Goal: Task Accomplishment & Management: Manage account settings

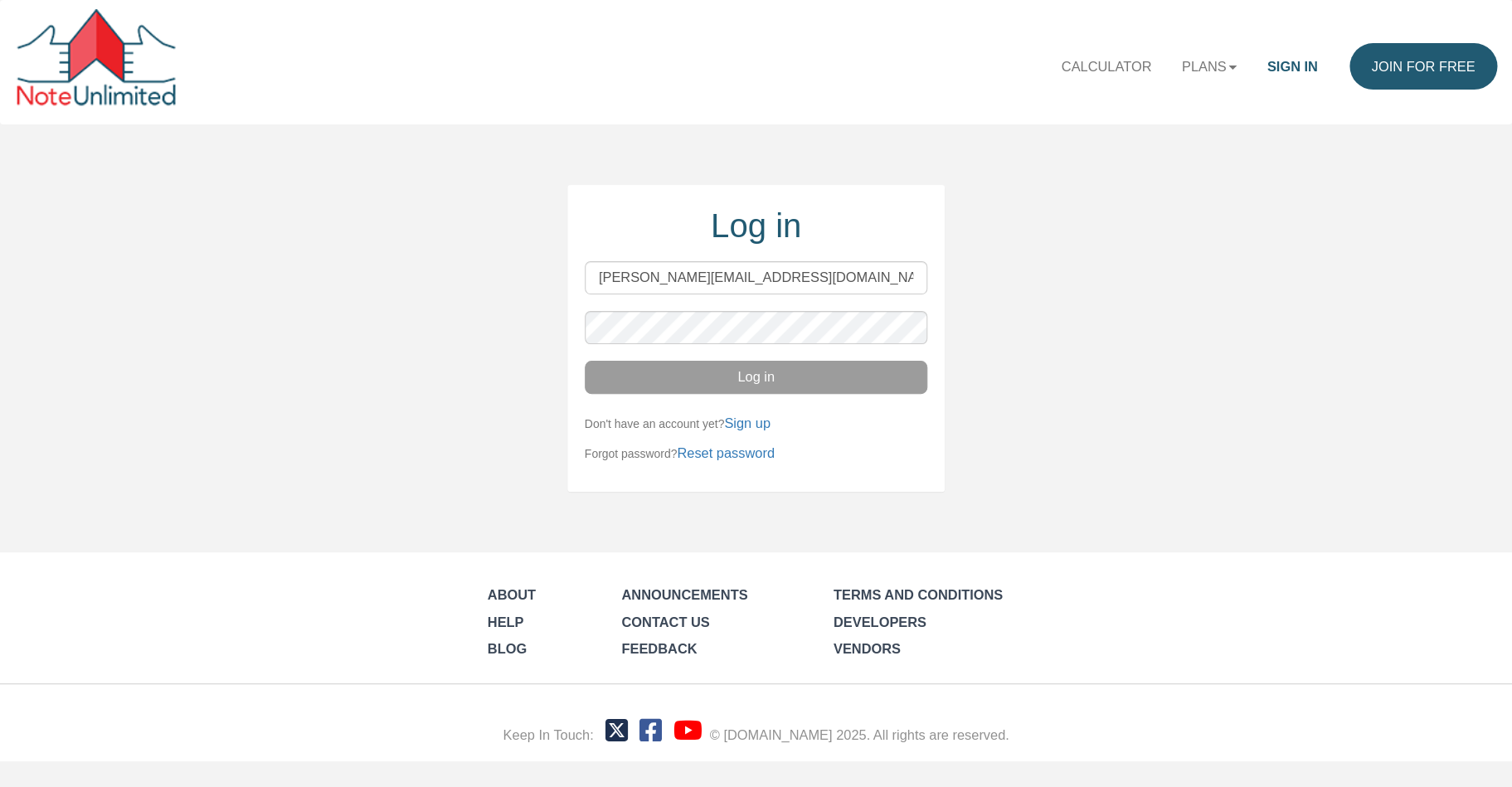
type input "[PERSON_NAME][EMAIL_ADDRESS][DOMAIN_NAME]"
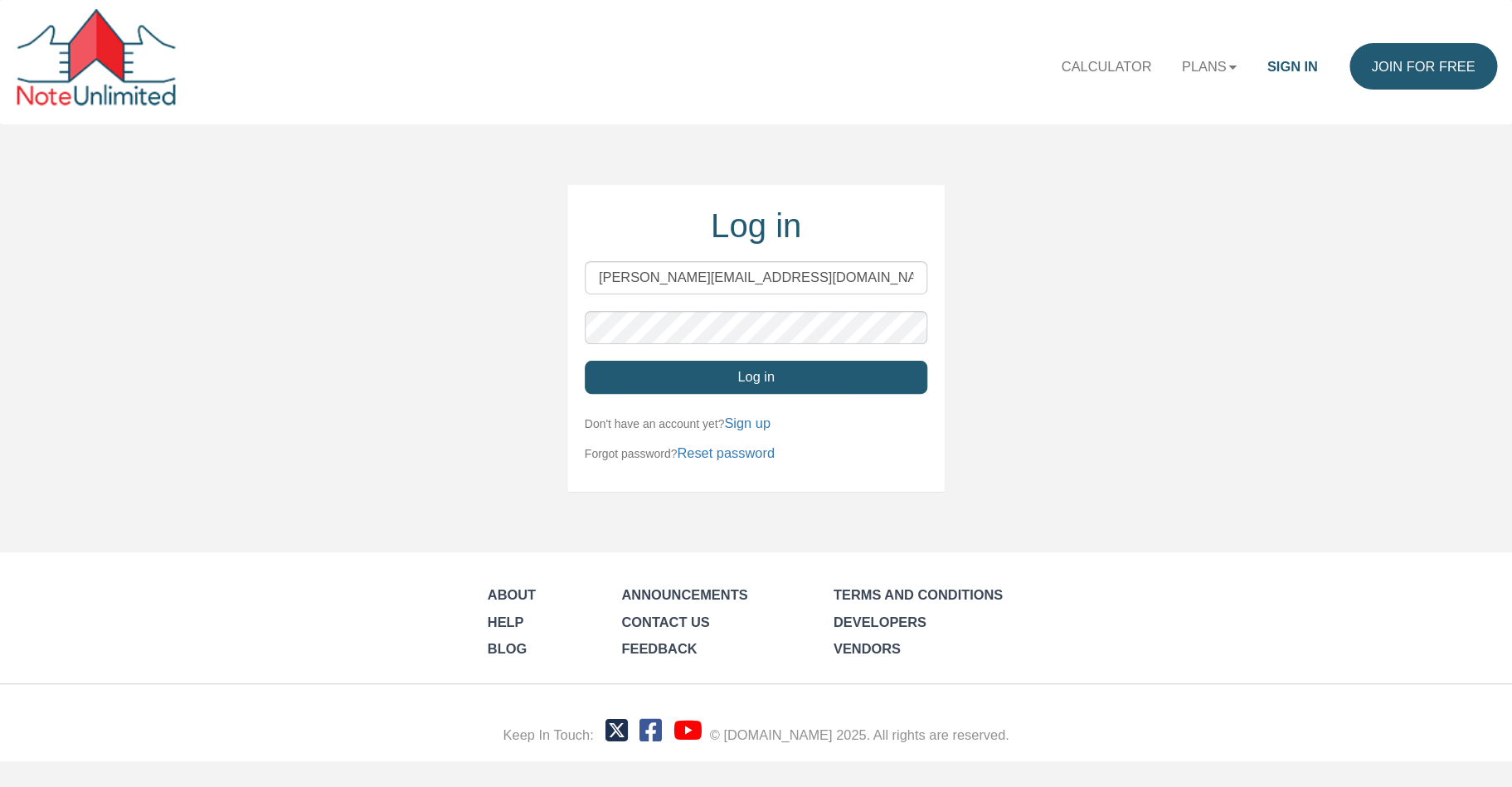
click at [817, 374] on button "Log in" at bounding box center [757, 377] width 343 height 33
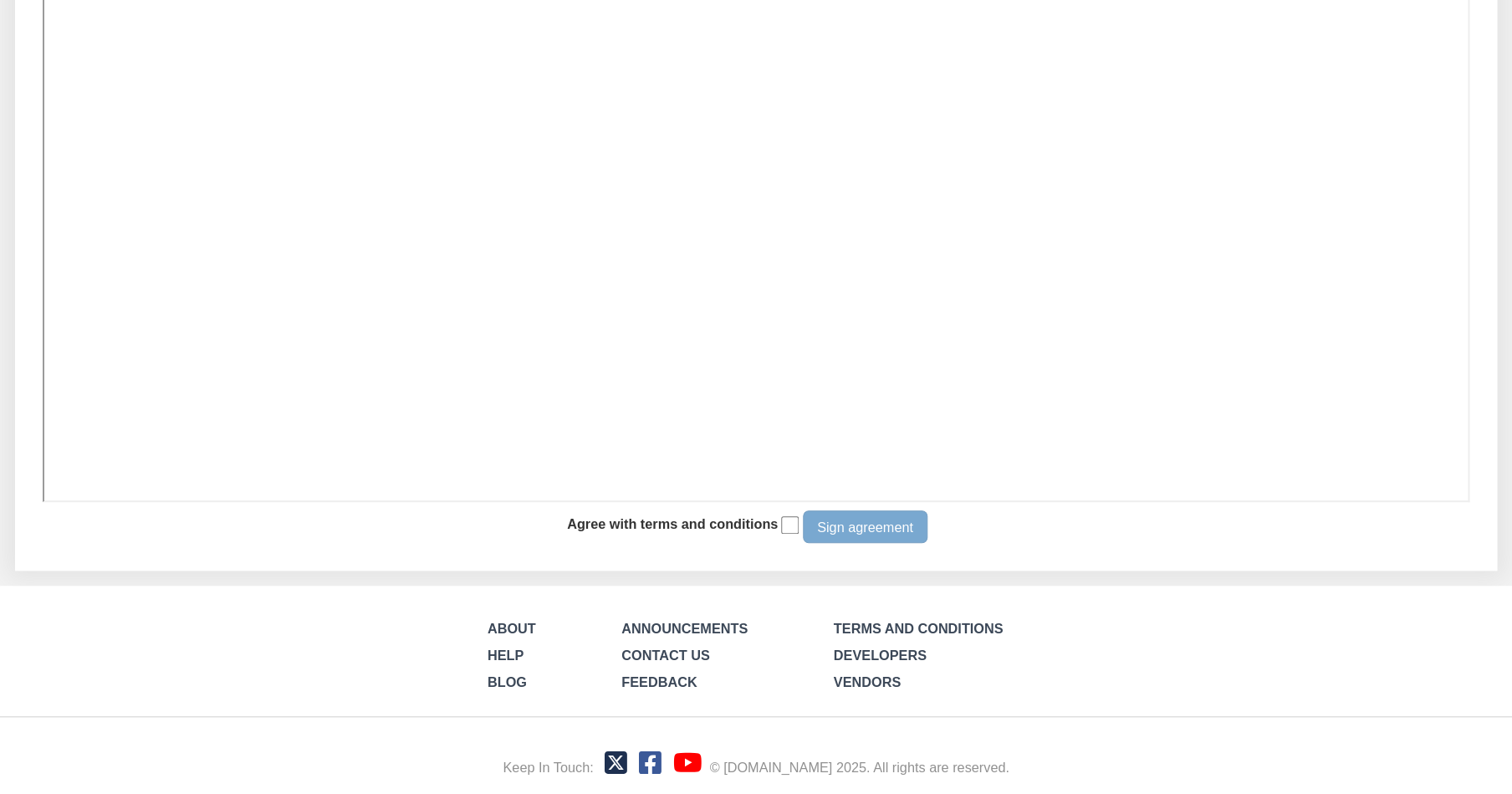
scroll to position [271, 0]
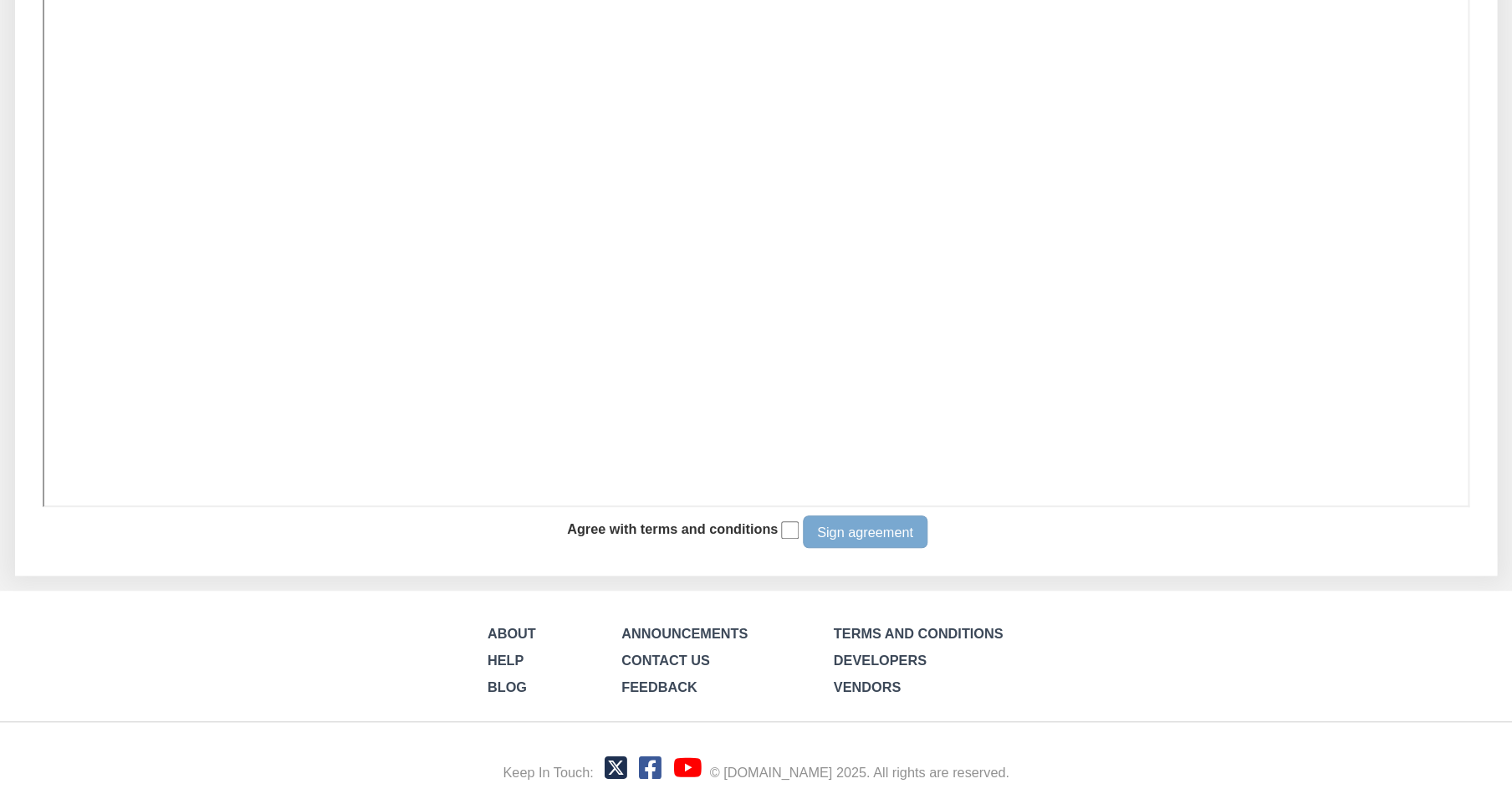
click at [787, 535] on input "checkbox" at bounding box center [790, 530] width 19 height 19
checkbox input "true"
click at [869, 538] on button "Sign agreement" at bounding box center [865, 532] width 125 height 33
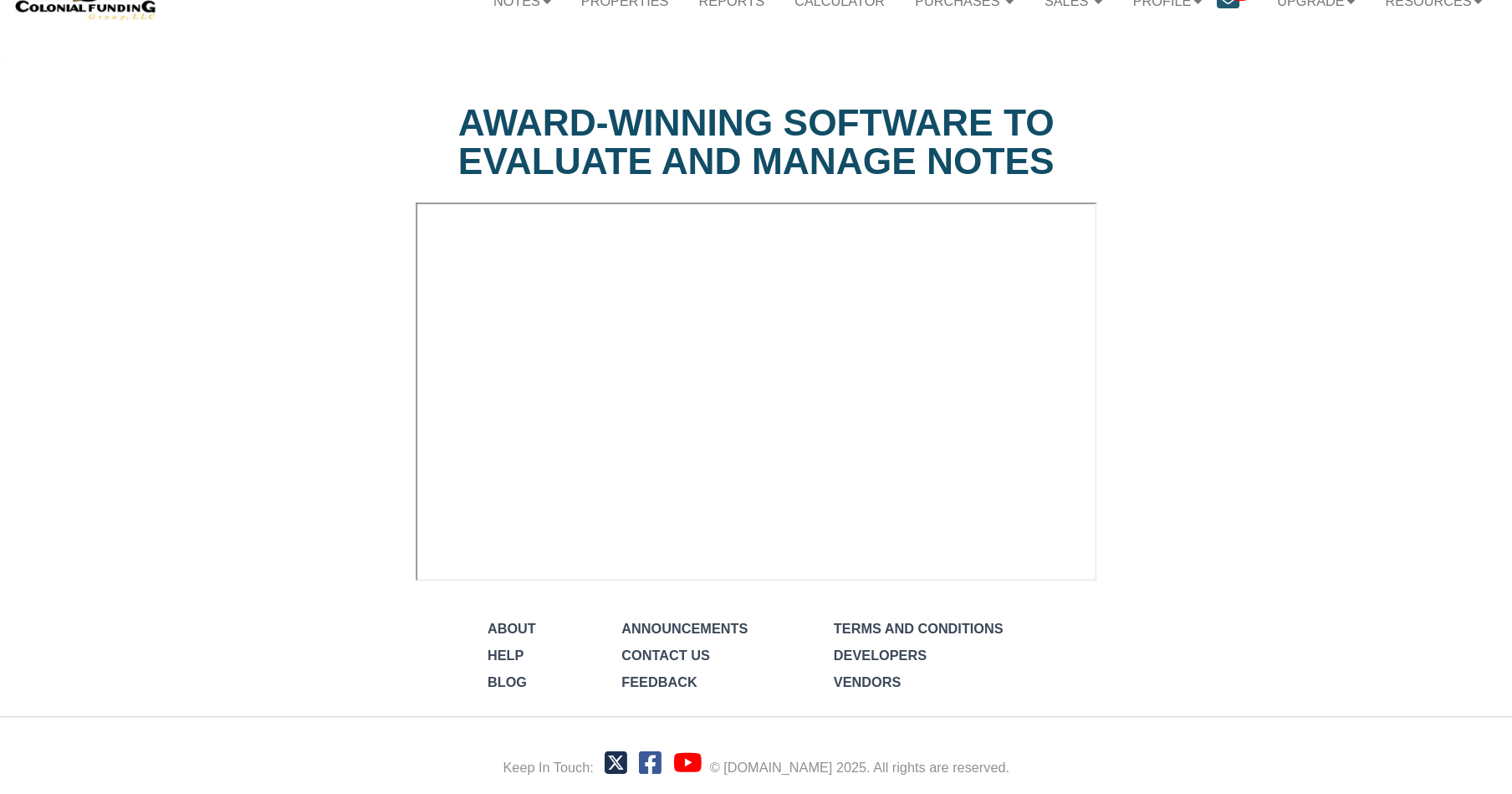
scroll to position [333, 0]
select select "string:Introduction to new features"
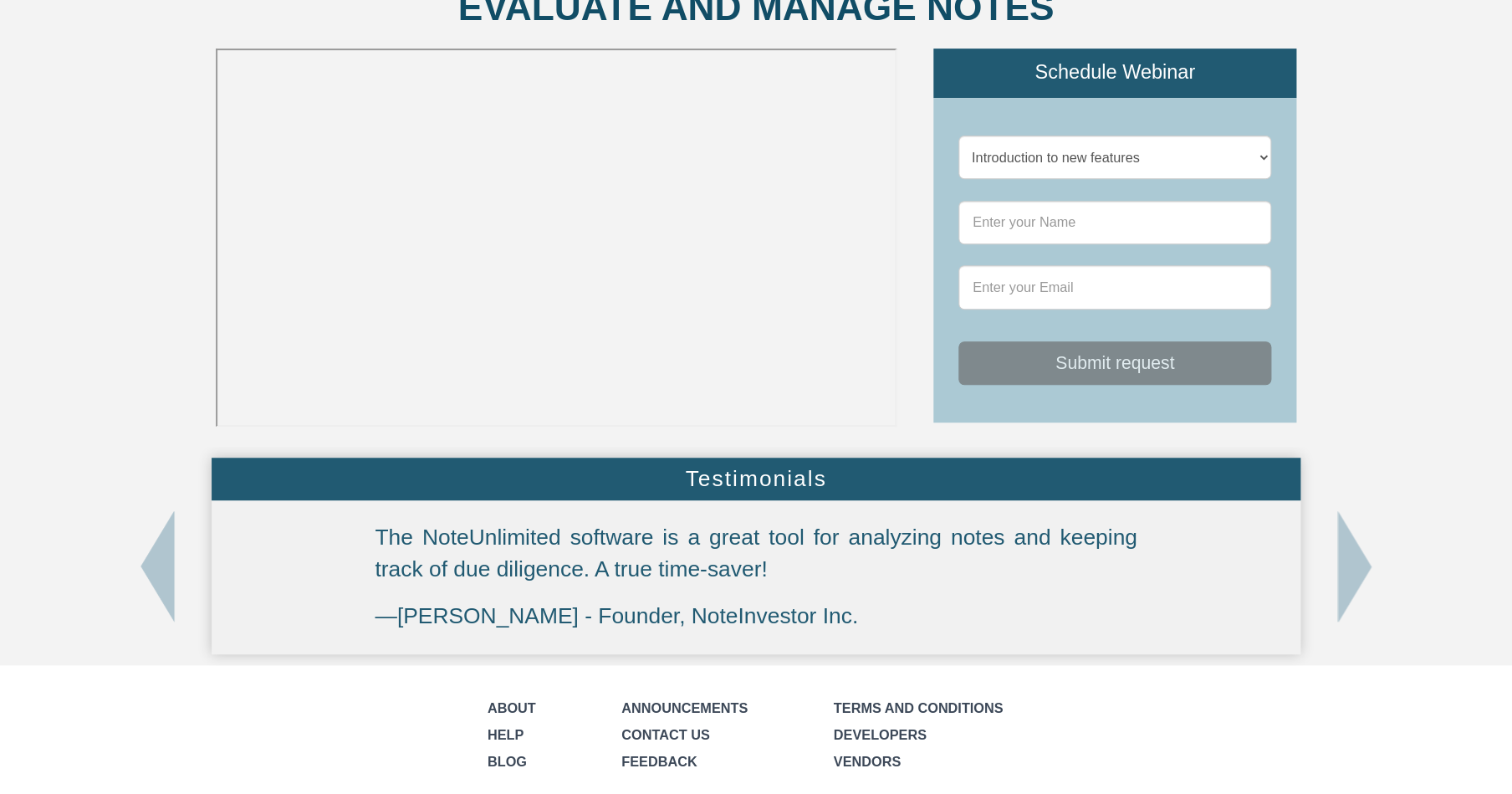
scroll to position [0, 0]
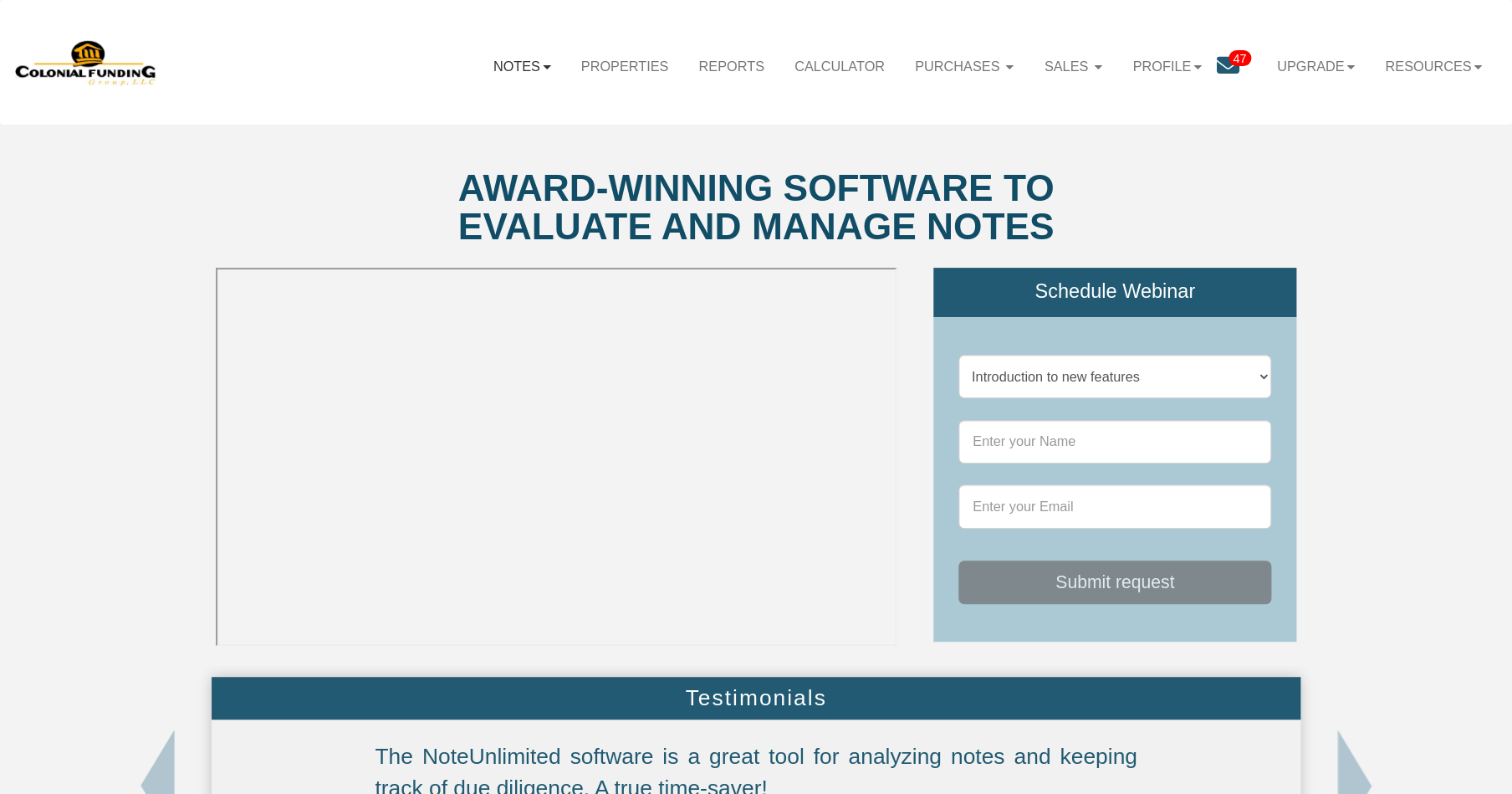
click at [532, 65] on link "Notes" at bounding box center [521, 66] width 88 height 47
click at [1142, 68] on link "Profile" at bounding box center [1167, 66] width 98 height 47
click at [1128, 113] on link "Settings" at bounding box center [1174, 112] width 176 height 26
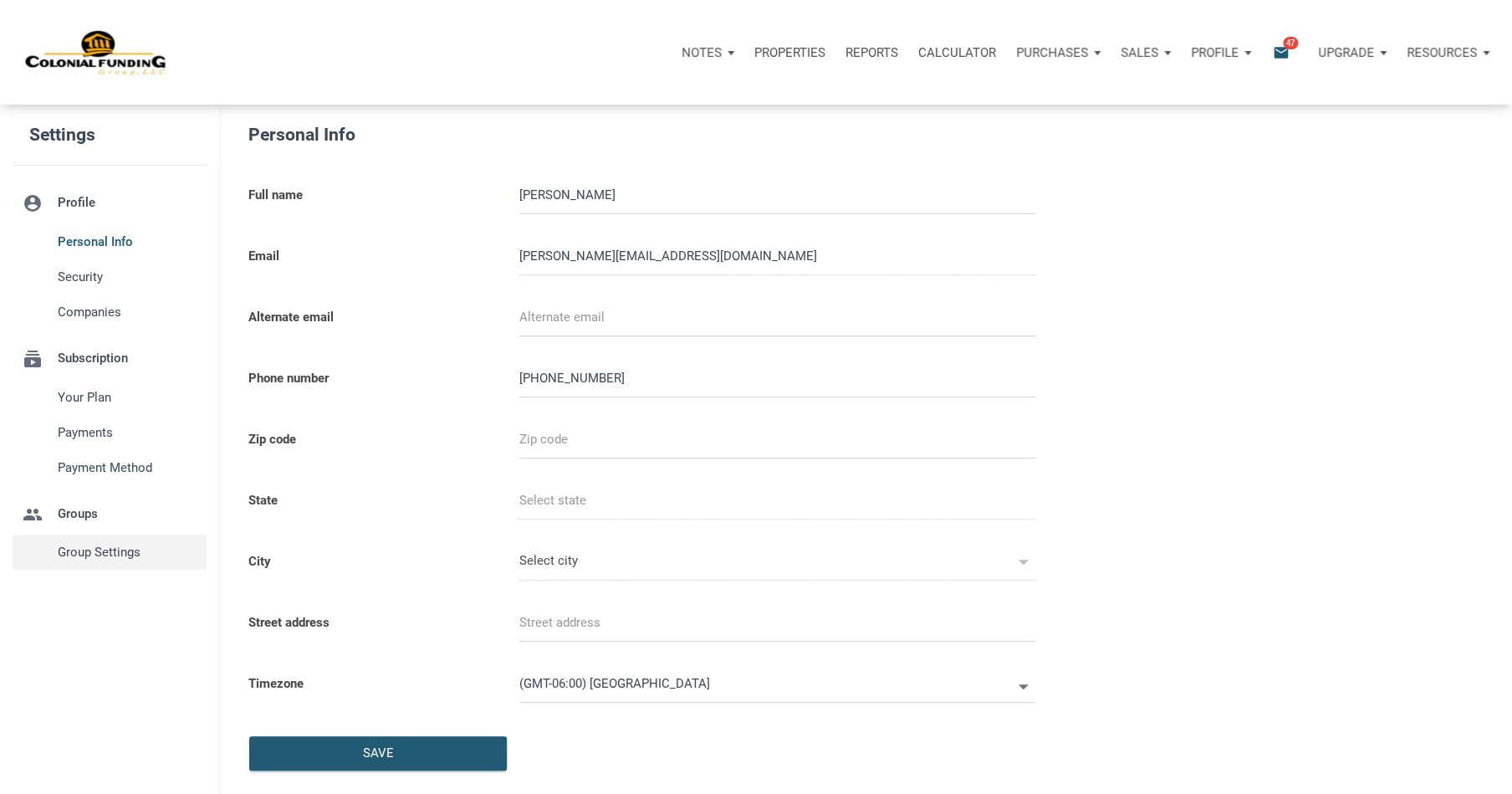
click at [92, 554] on span "Group Settings" at bounding box center [129, 552] width 142 height 20
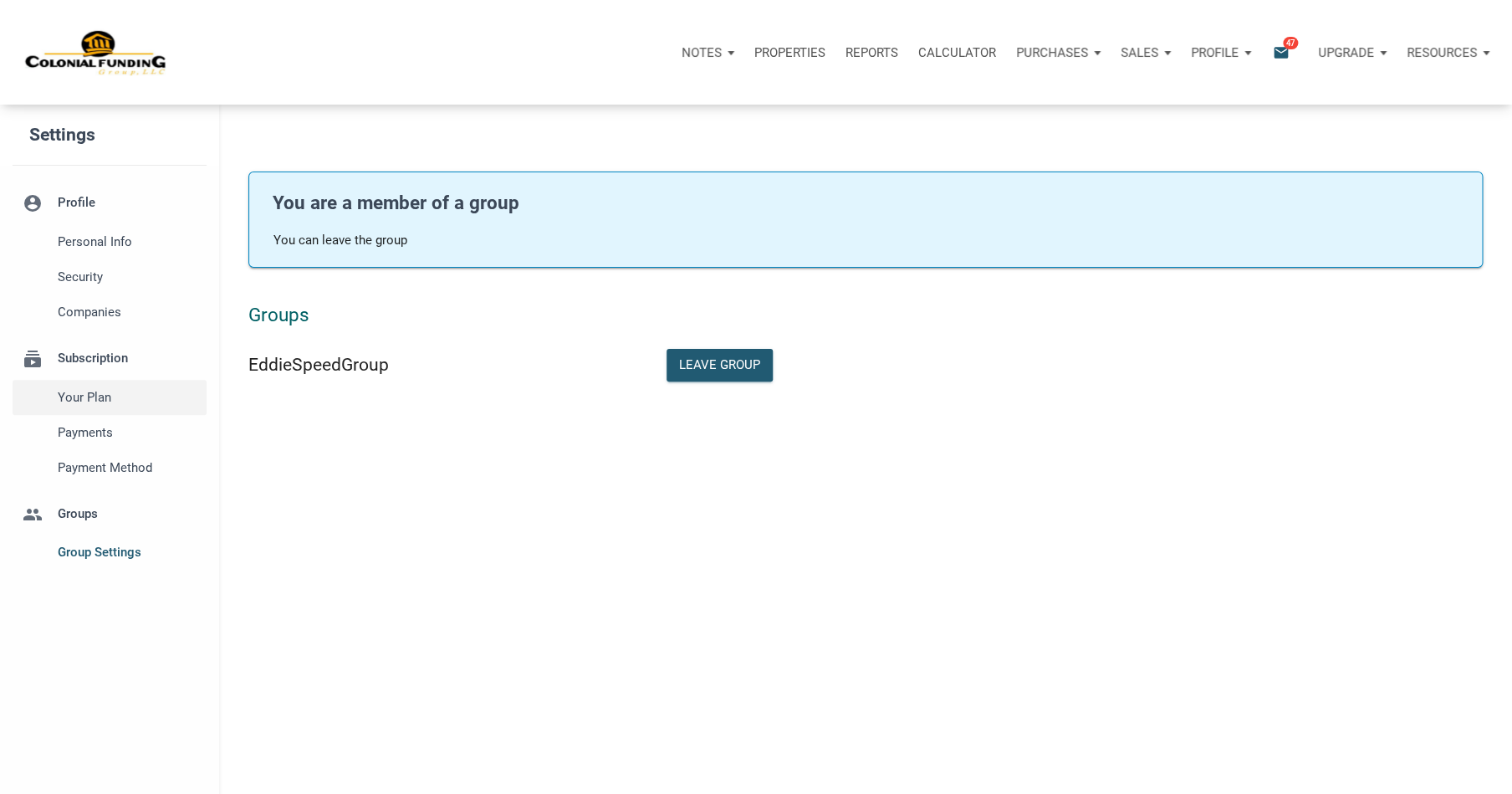
click at [85, 399] on span "Your plan" at bounding box center [129, 397] width 142 height 20
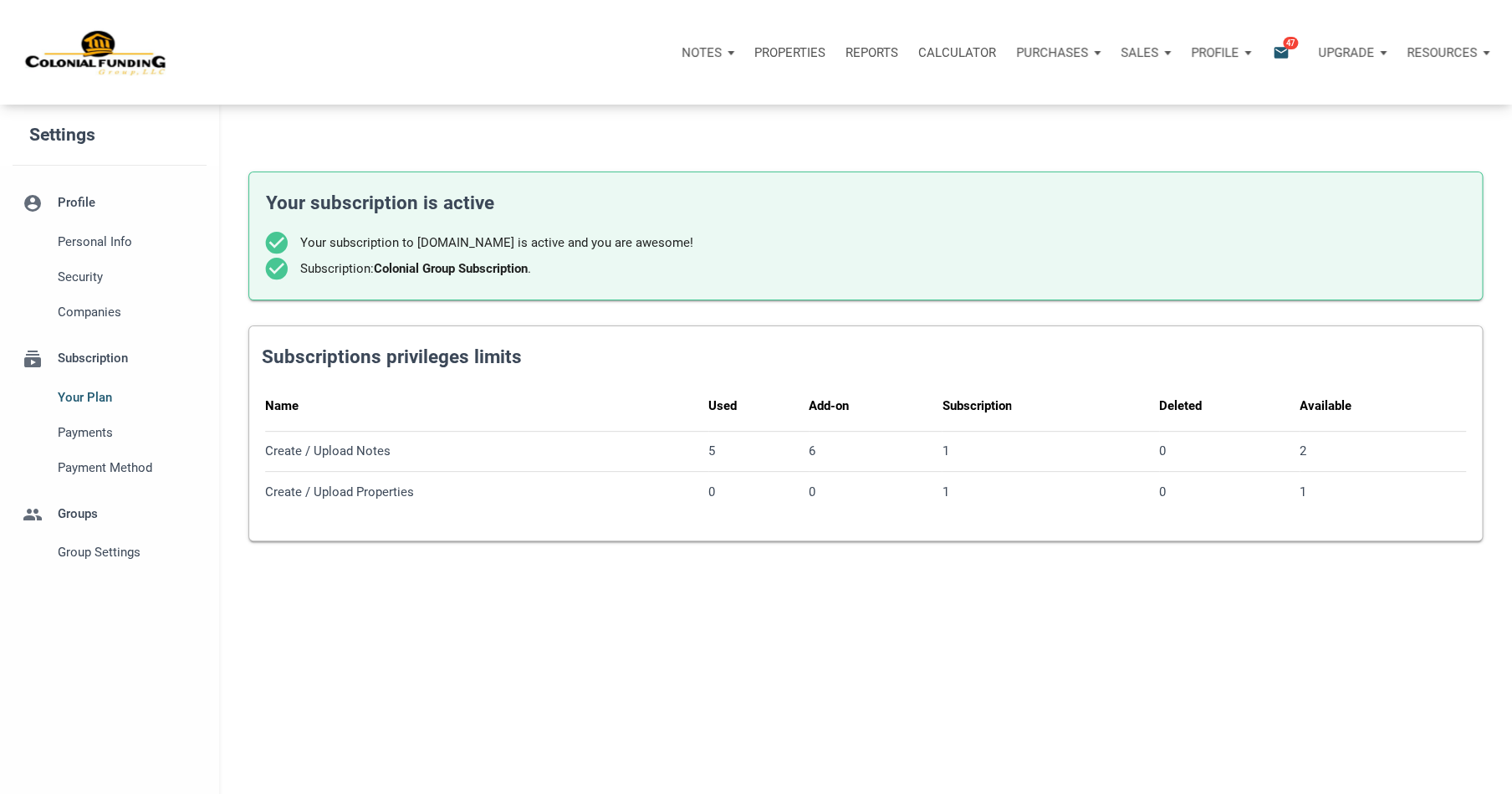
click at [1233, 57] on p "Profile" at bounding box center [1215, 52] width 47 height 15
click at [1230, 51] on p "Profile" at bounding box center [1215, 52] width 47 height 15
click at [1221, 46] on p "Profile" at bounding box center [1215, 52] width 47 height 15
click at [1216, 47] on p "Profile" at bounding box center [1215, 52] width 47 height 15
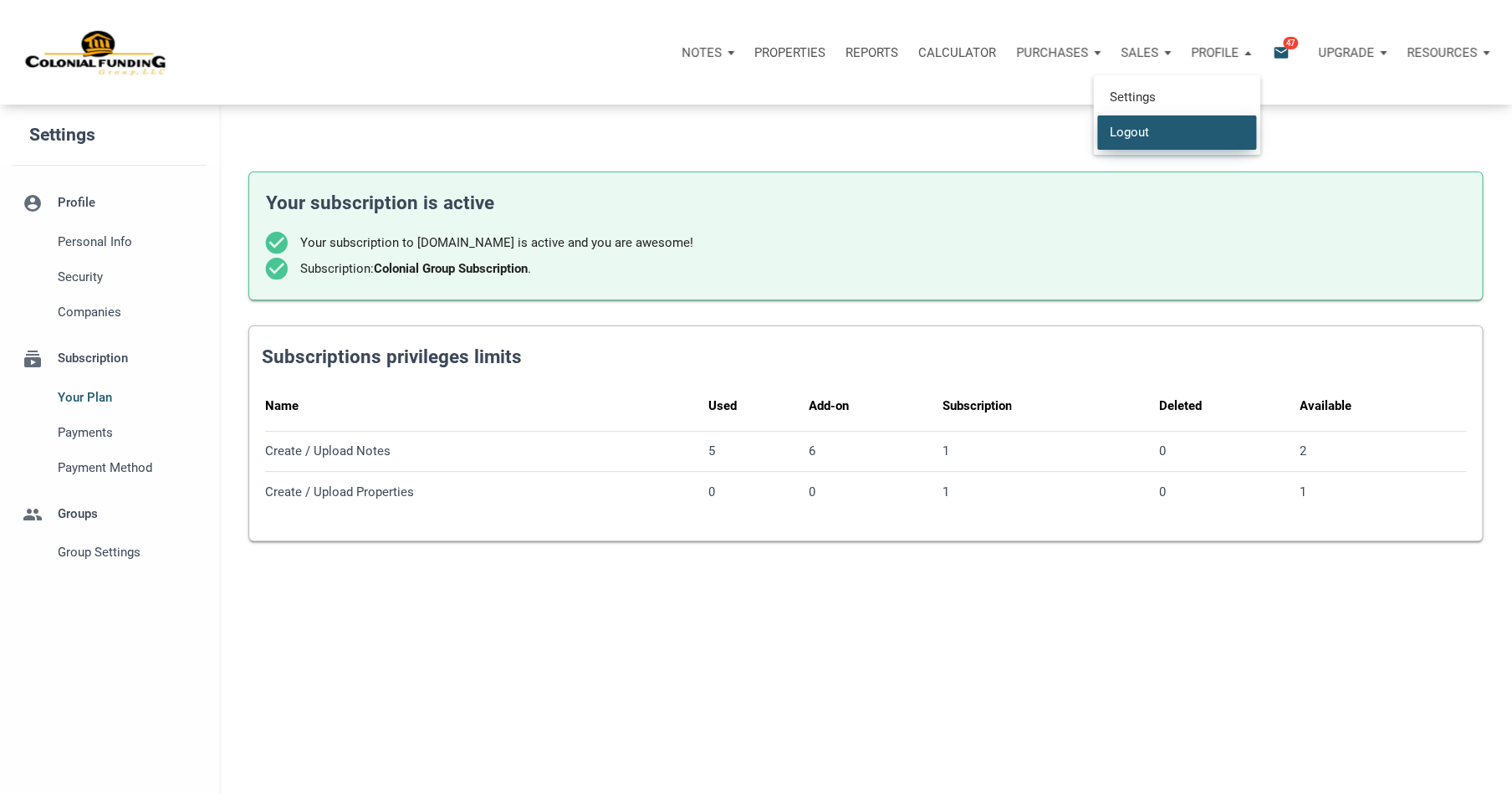
click at [1167, 128] on link "Logout" at bounding box center [1178, 132] width 159 height 34
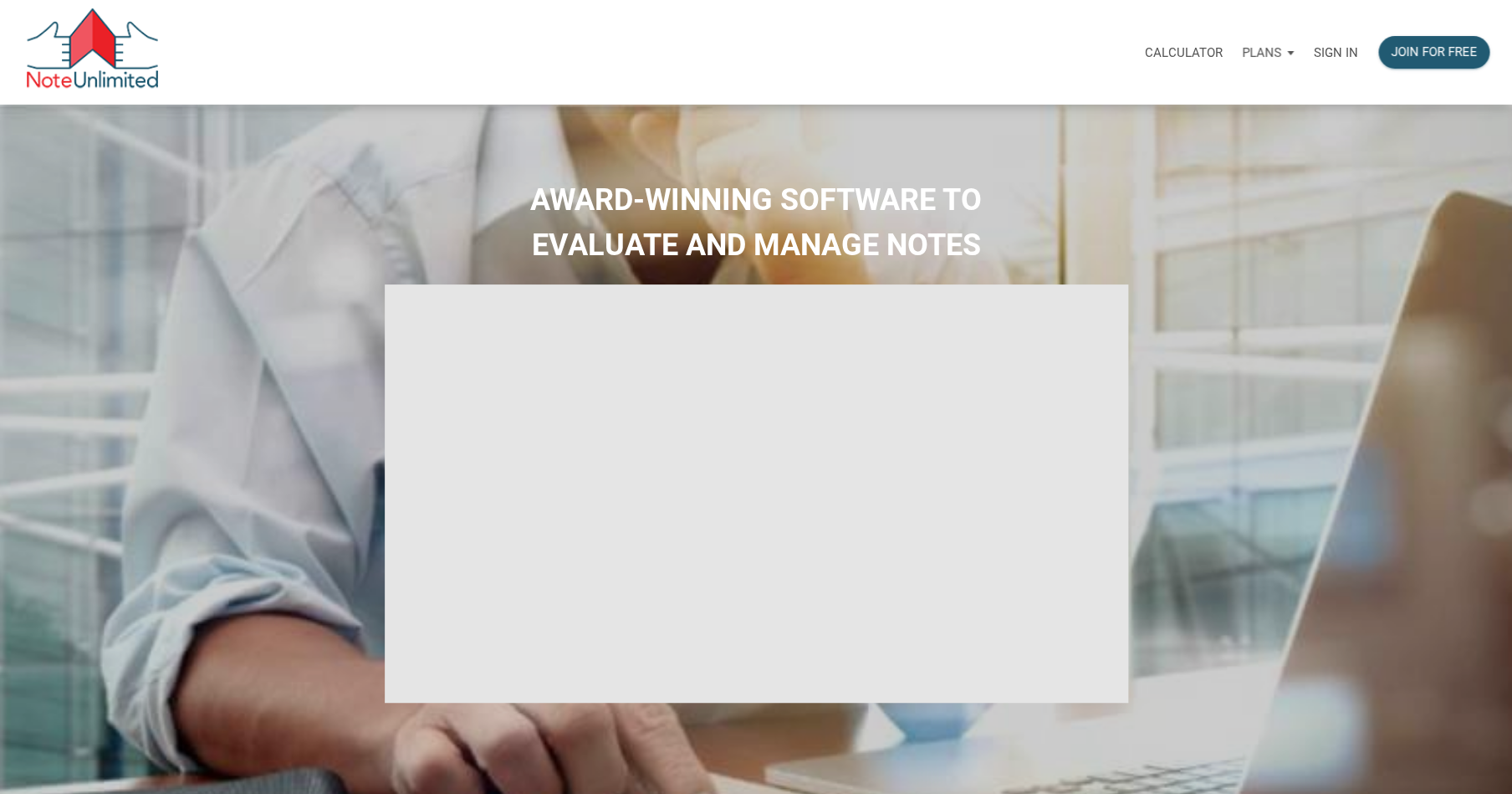
type input "Introduction to new features"
select select
click at [1332, 51] on p "Sign in" at bounding box center [1336, 52] width 44 height 15
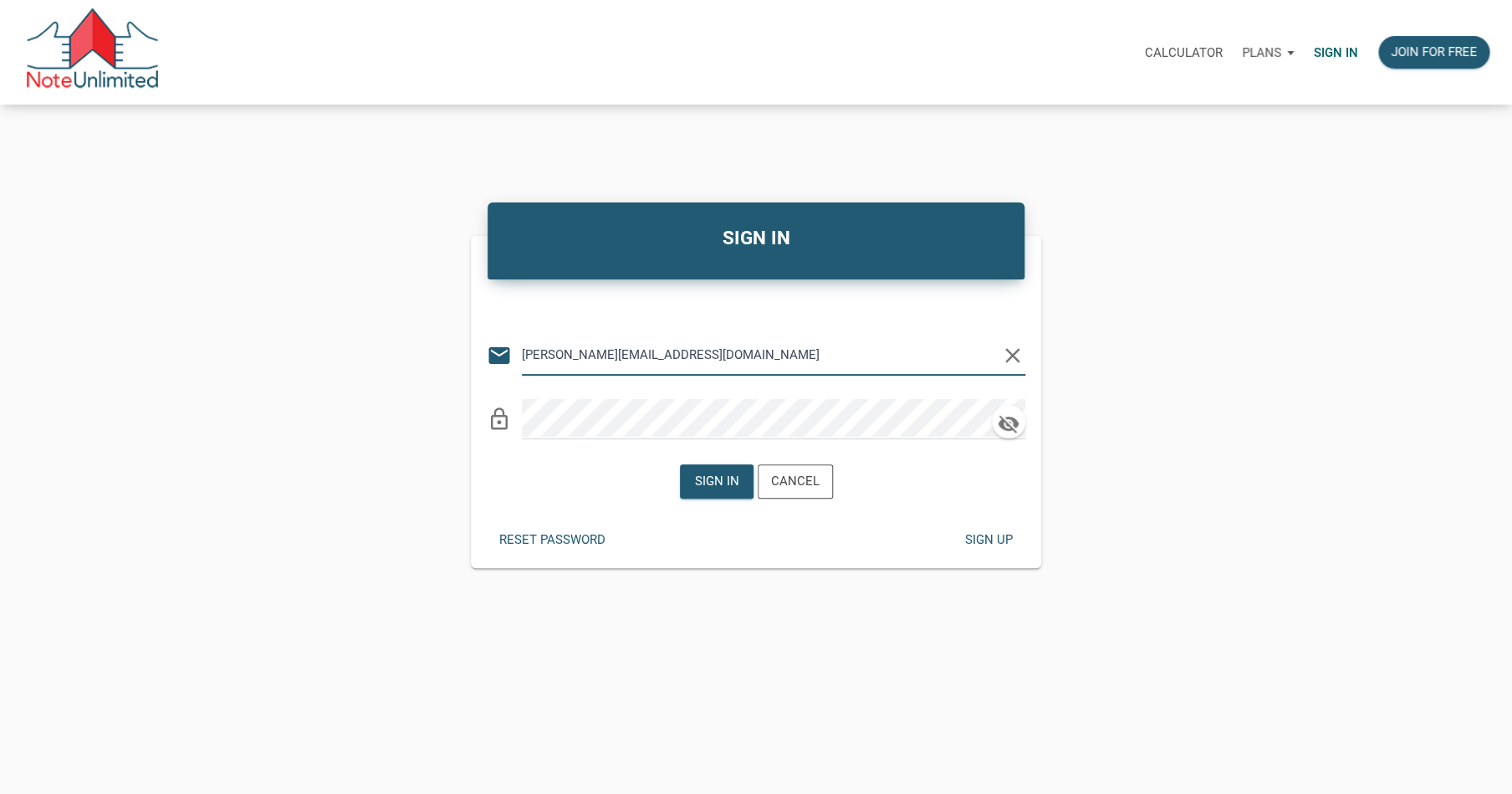
type input "wayne@noteschool.com"
click at [723, 488] on div "Sign in" at bounding box center [716, 482] width 44 height 20
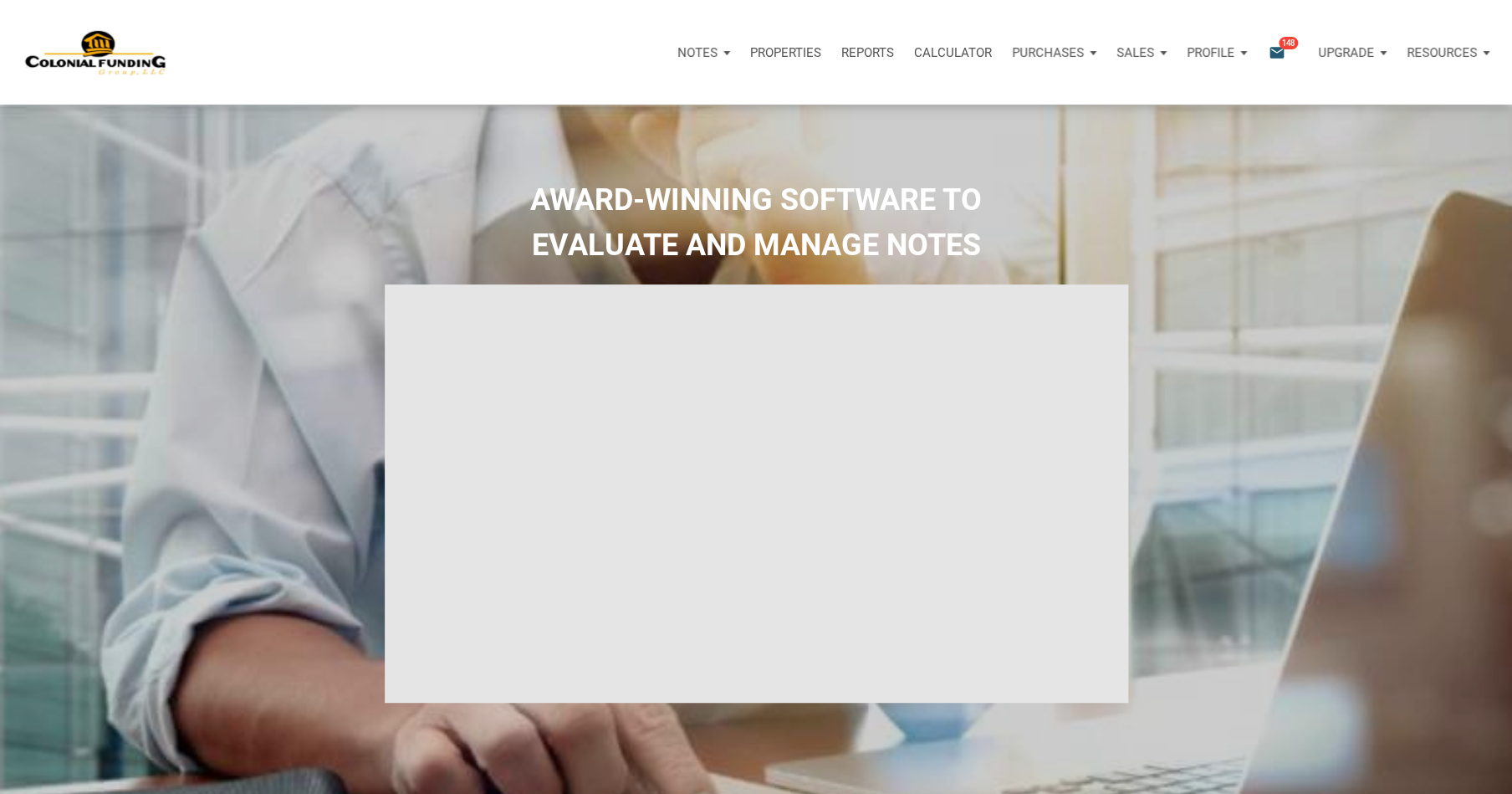
type input "Introduction to new features"
select select
click at [1214, 51] on p "Profile" at bounding box center [1211, 52] width 47 height 15
click at [1166, 87] on link "Settings" at bounding box center [1173, 97] width 159 height 34
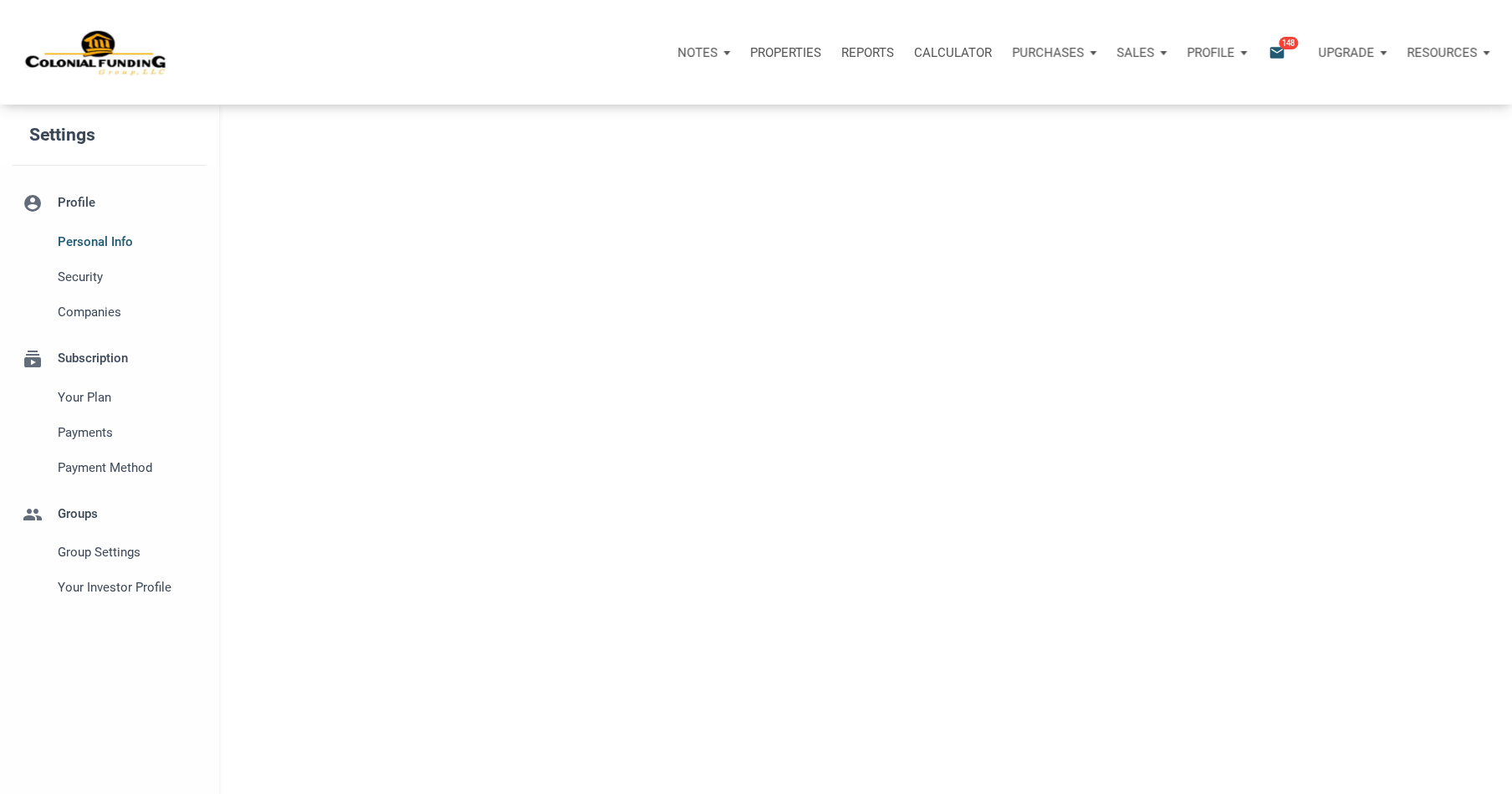
select select
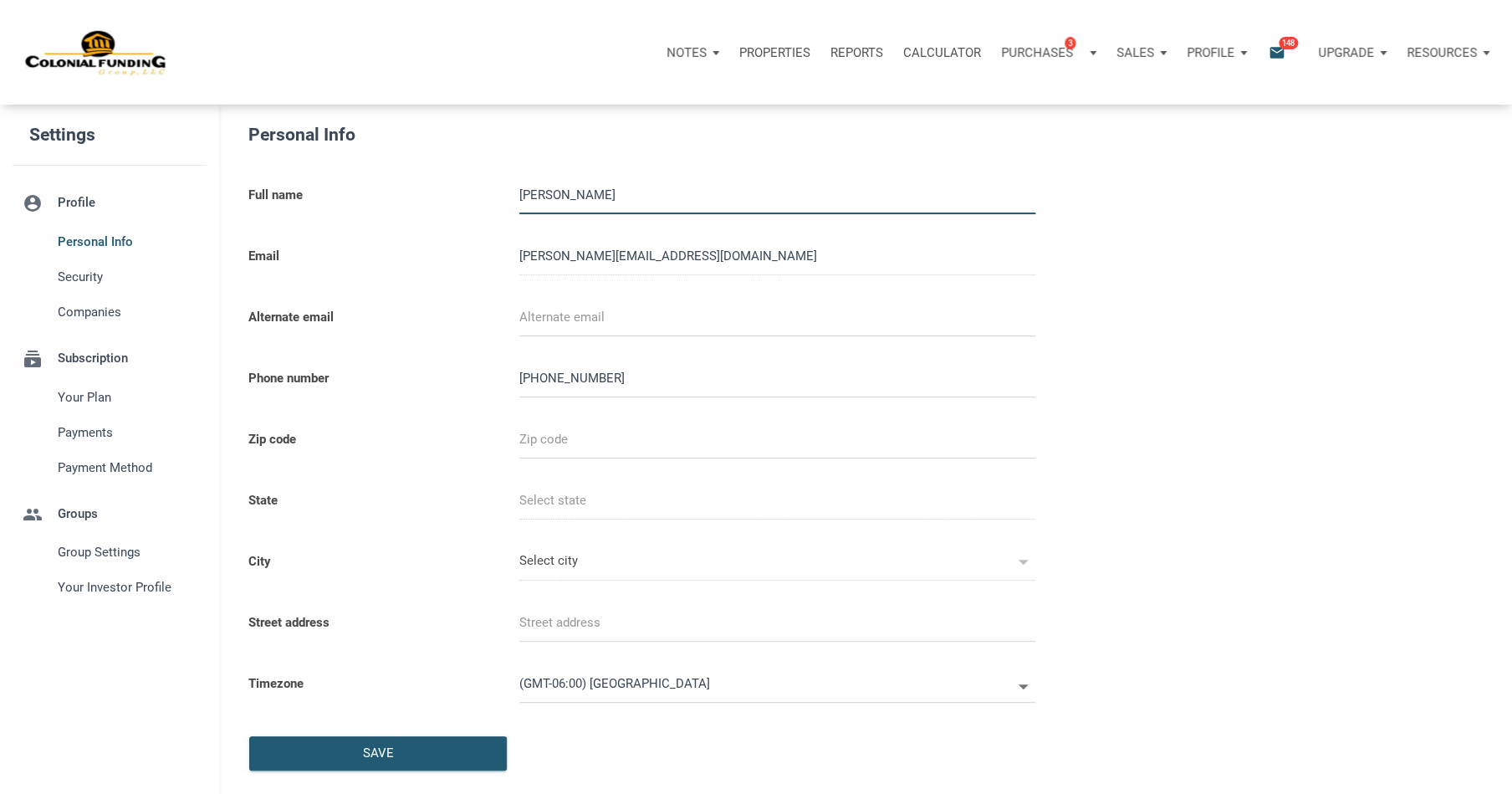
type input "8172320581"
select select
click at [109, 587] on span "Your Investor Profile" at bounding box center [129, 587] width 142 height 20
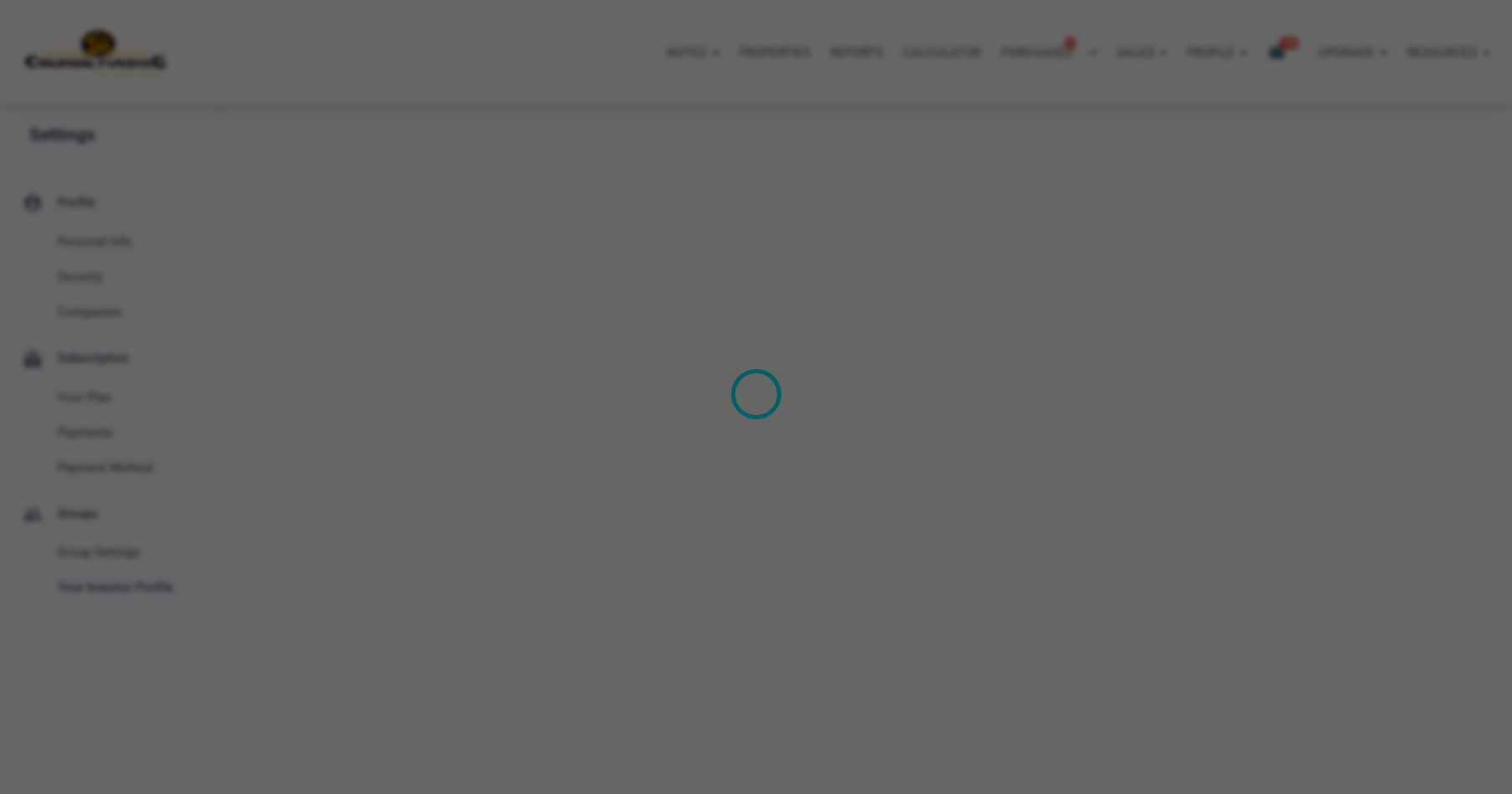
type input "Cash Flow - Today Income"
select select
type input "$ 500,000"
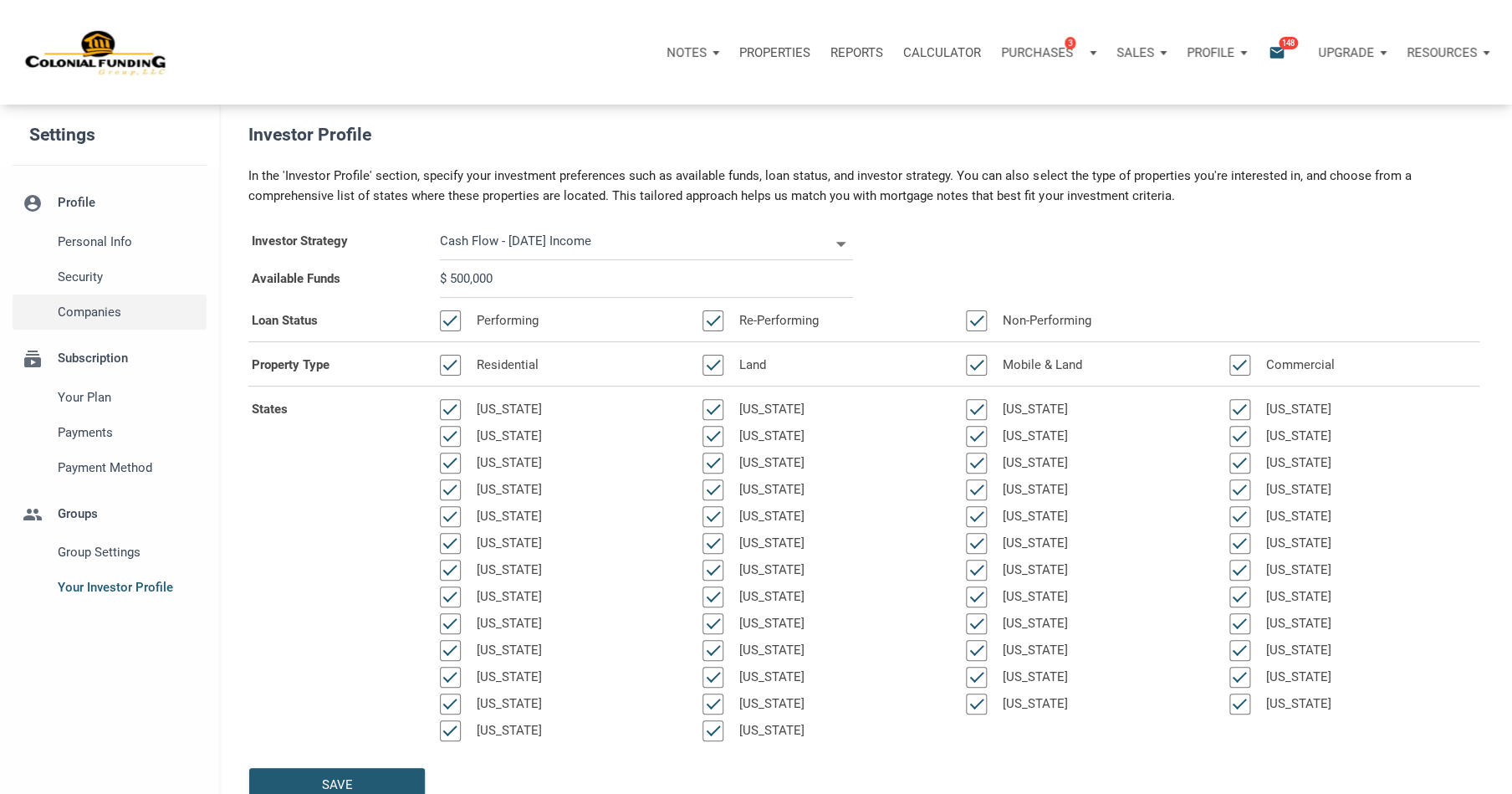
click at [103, 308] on span "Companies" at bounding box center [129, 312] width 142 height 20
